Goal: Information Seeking & Learning: Find specific fact

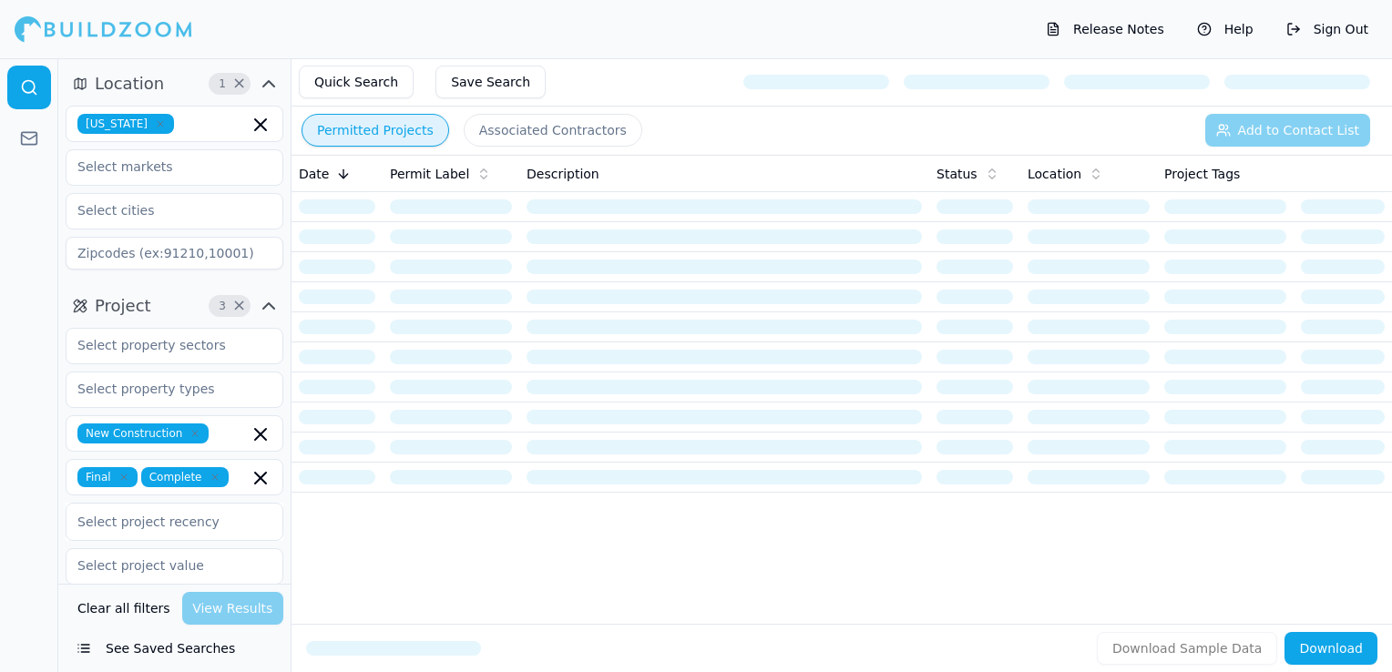
click at [155, 124] on icon "button" at bounding box center [160, 123] width 11 height 11
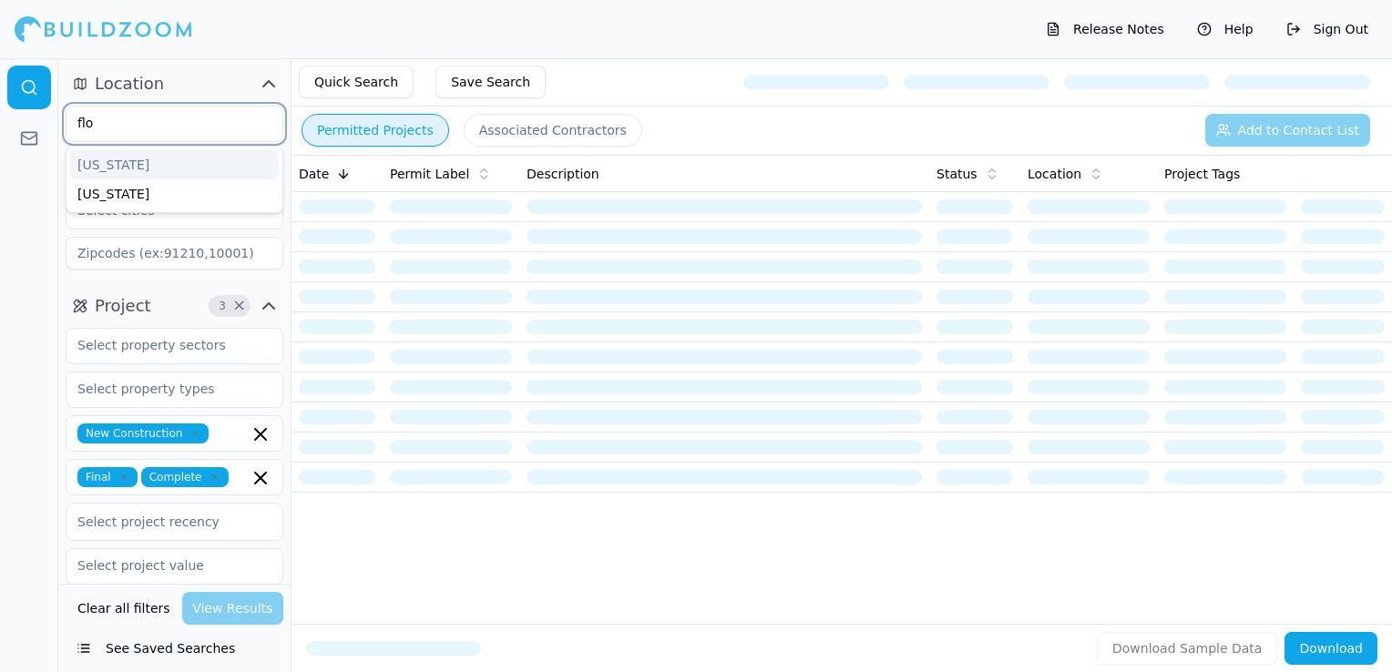
type input "[PERSON_NAME]"
click at [133, 154] on div "[US_STATE]" at bounding box center [174, 164] width 209 height 29
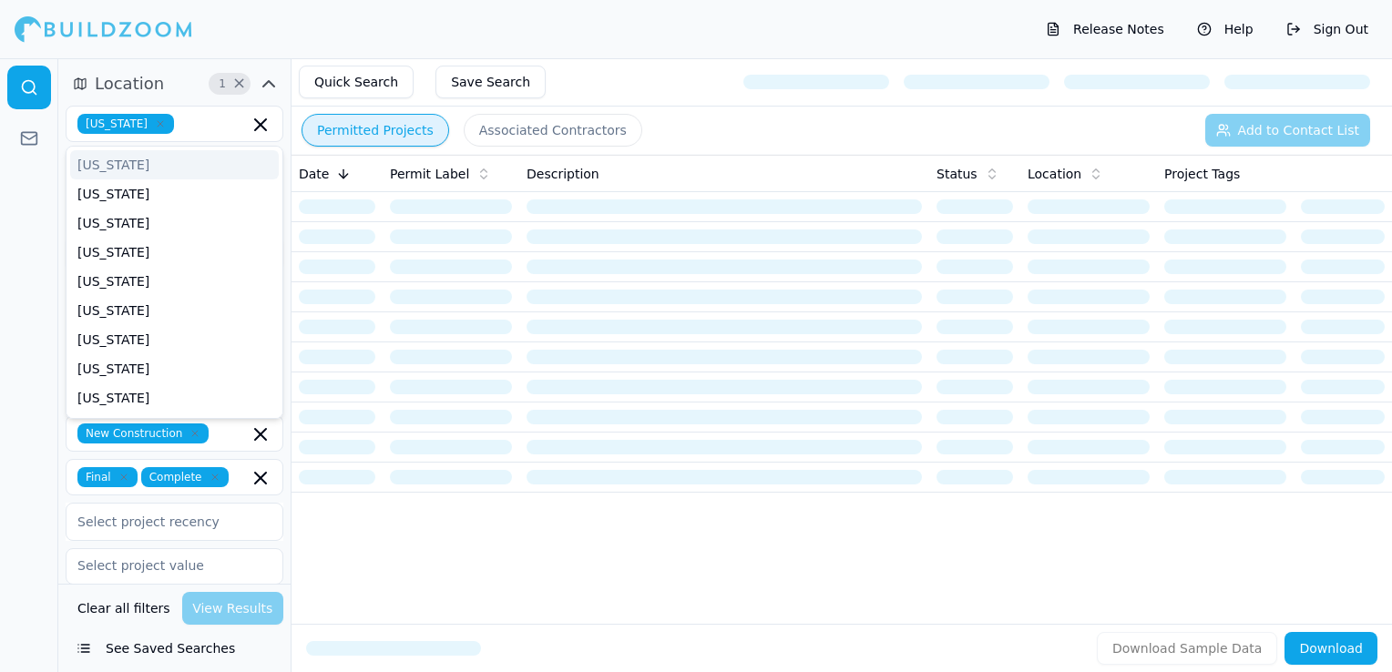
click at [352, 28] on div "Release Notes Help Sign Out" at bounding box center [696, 29] width 1392 height 58
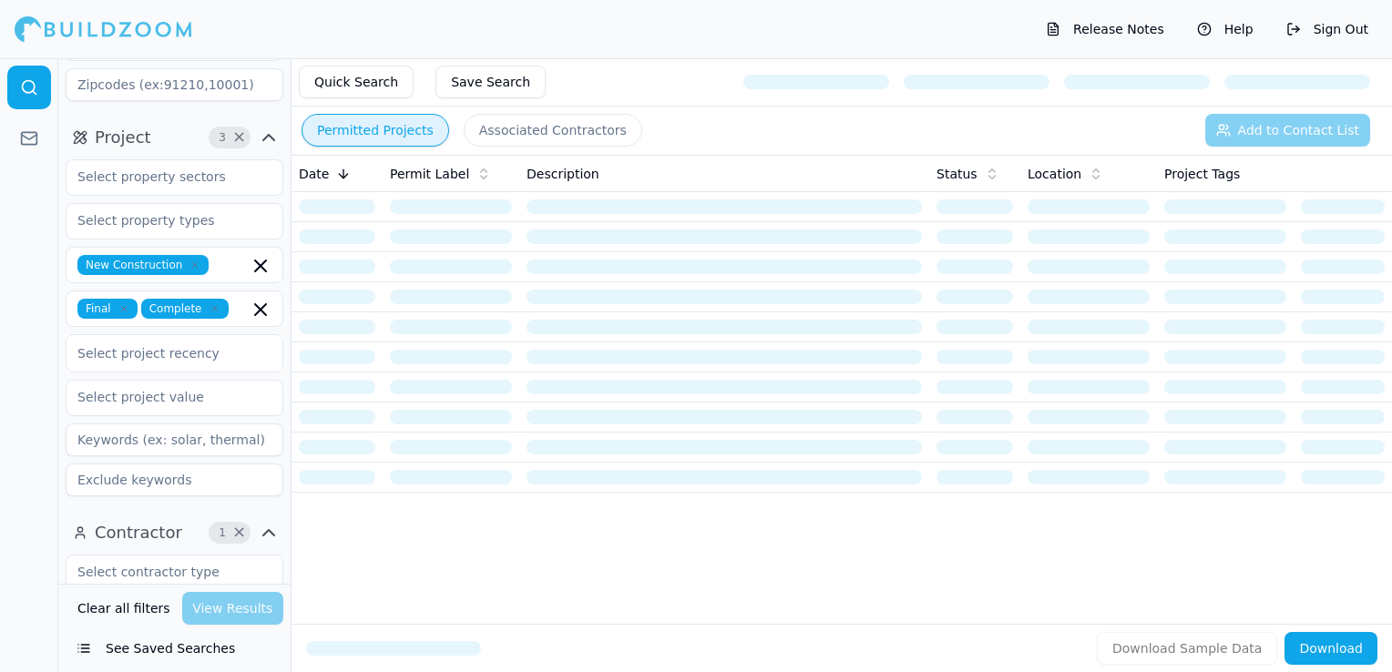
scroll to position [456, 0]
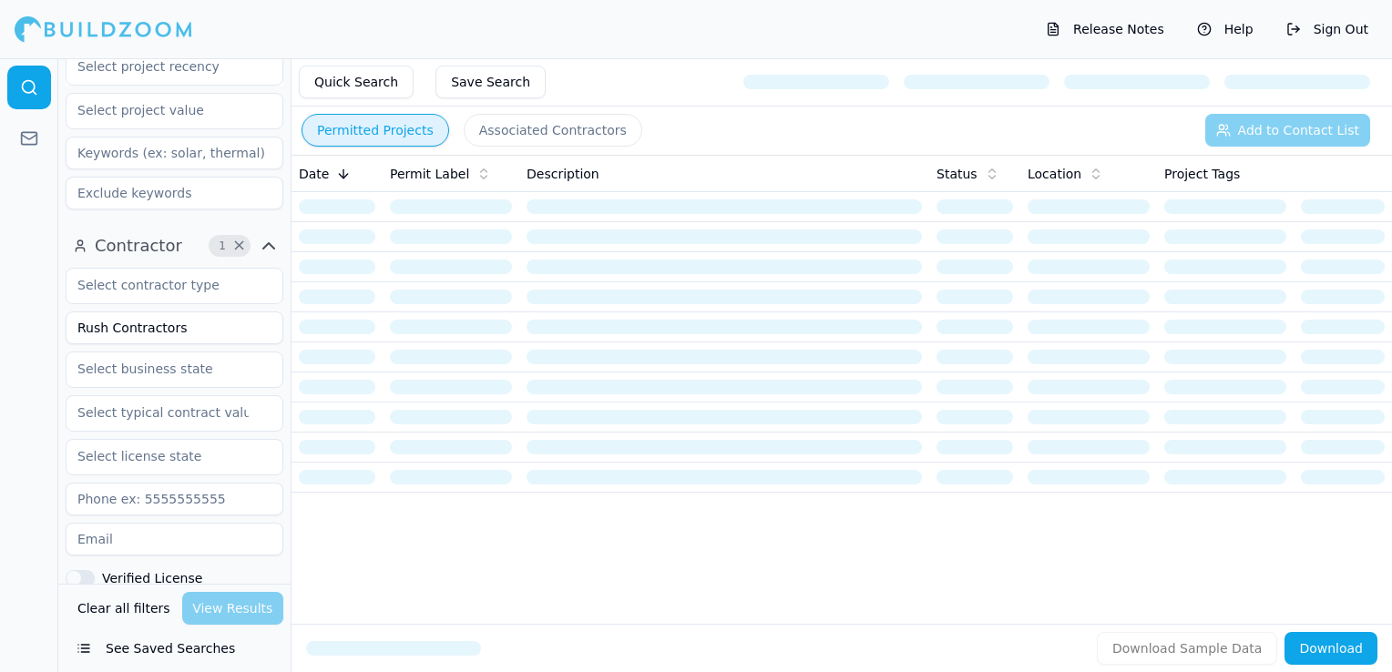
drag, startPoint x: 182, startPoint y: 328, endPoint x: 53, endPoint y: 323, distance: 129.5
click at [53, 323] on div "Location 1 × [US_STATE] Project 3 × New Construction Final Complete Select proj…" at bounding box center [696, 365] width 1392 height 614
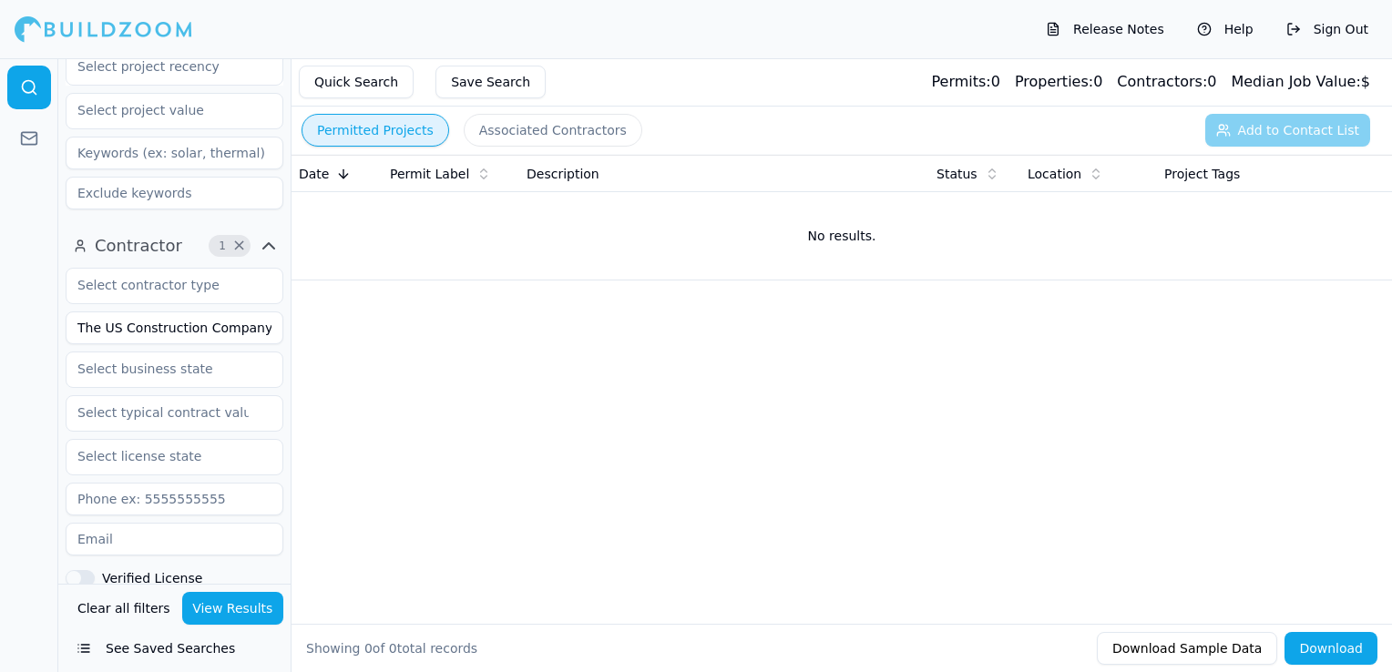
type input "The US Construction Company LLC"
